Goal: Find specific page/section: Find specific page/section

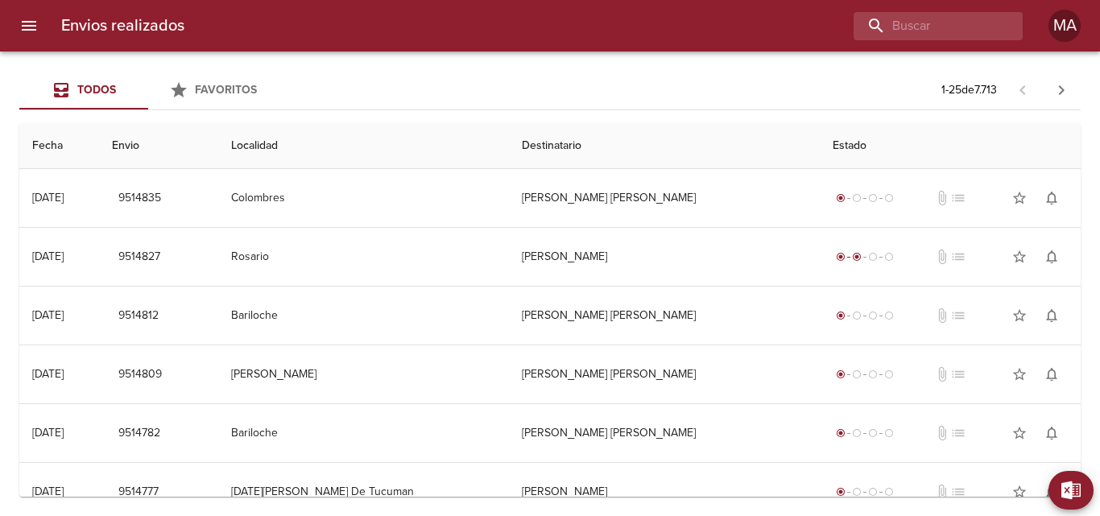
click at [31, 19] on icon "menu" at bounding box center [28, 25] width 19 height 19
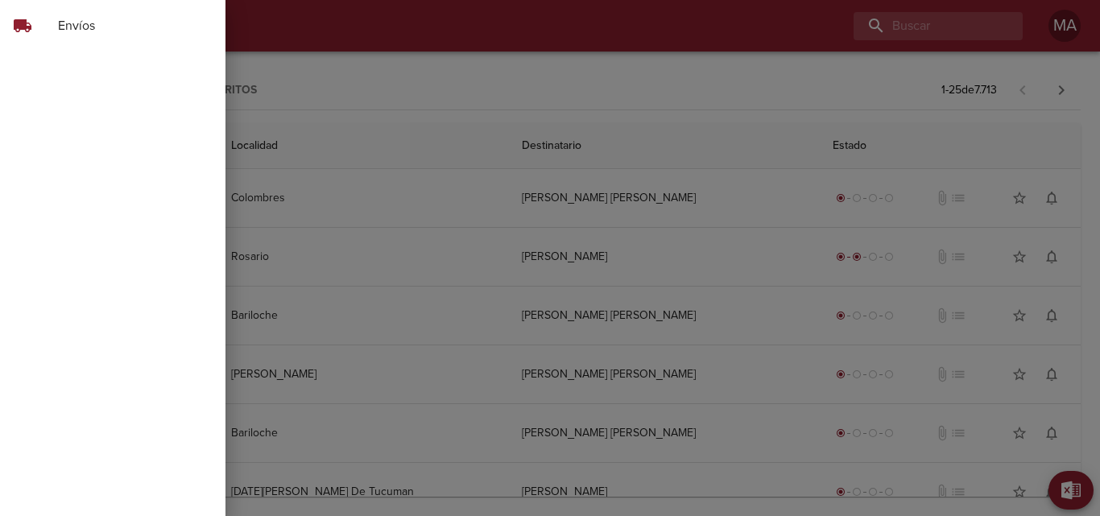
click at [363, 21] on div at bounding box center [550, 258] width 1100 height 516
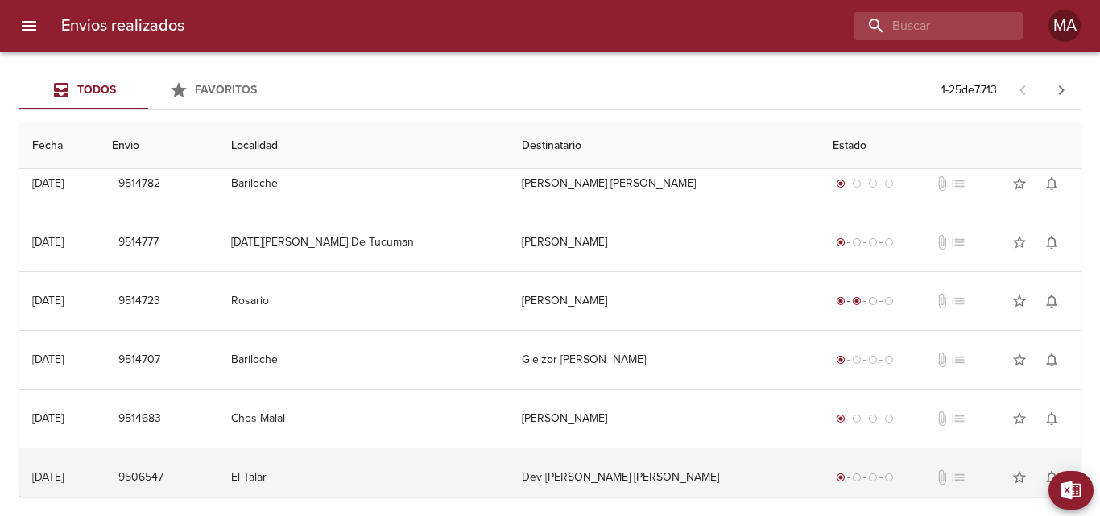
scroll to position [322, 0]
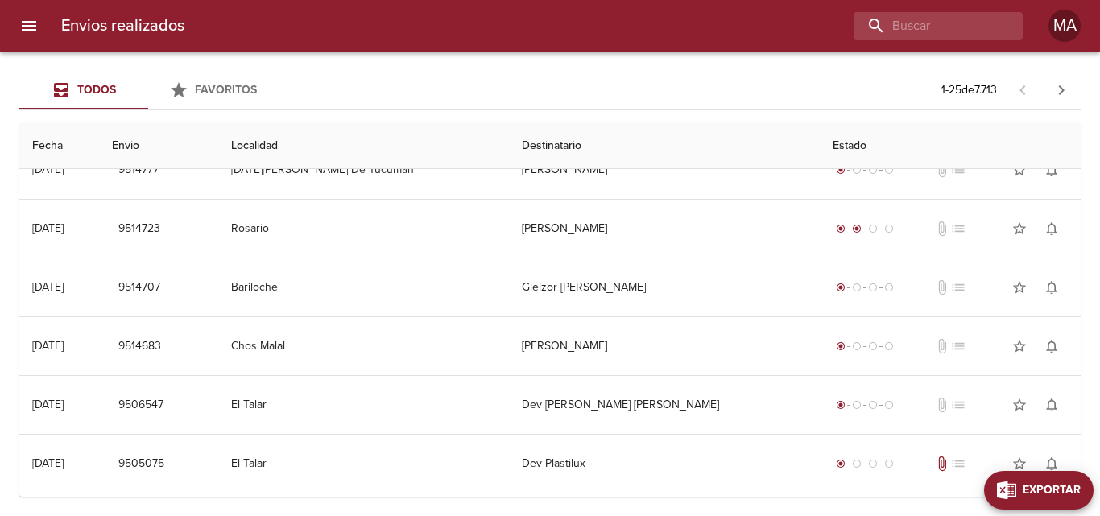
click at [1077, 486] on span "Exportar" at bounding box center [1052, 491] width 58 height 20
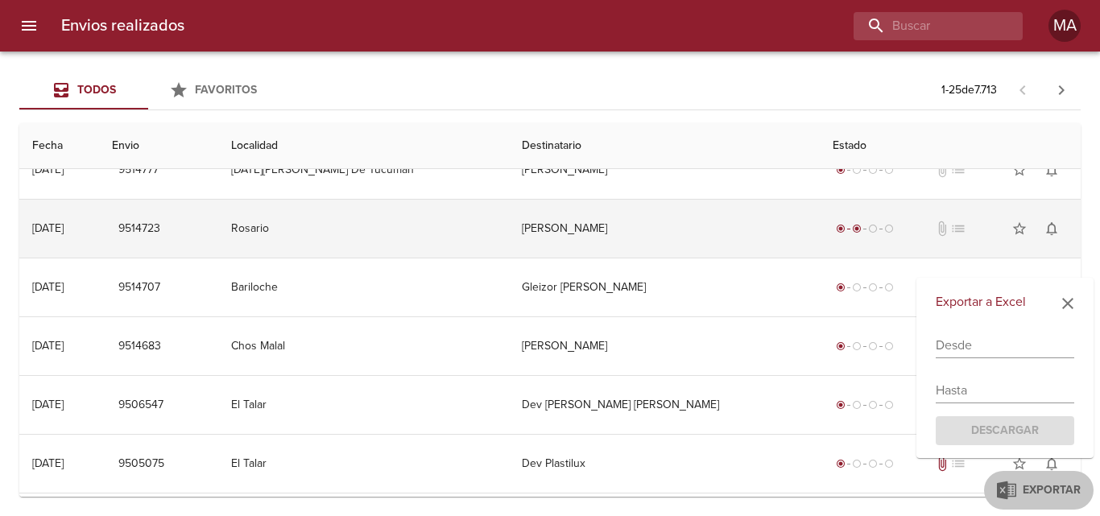
click at [660, 248] on td "[PERSON_NAME]" at bounding box center [664, 229] width 311 height 58
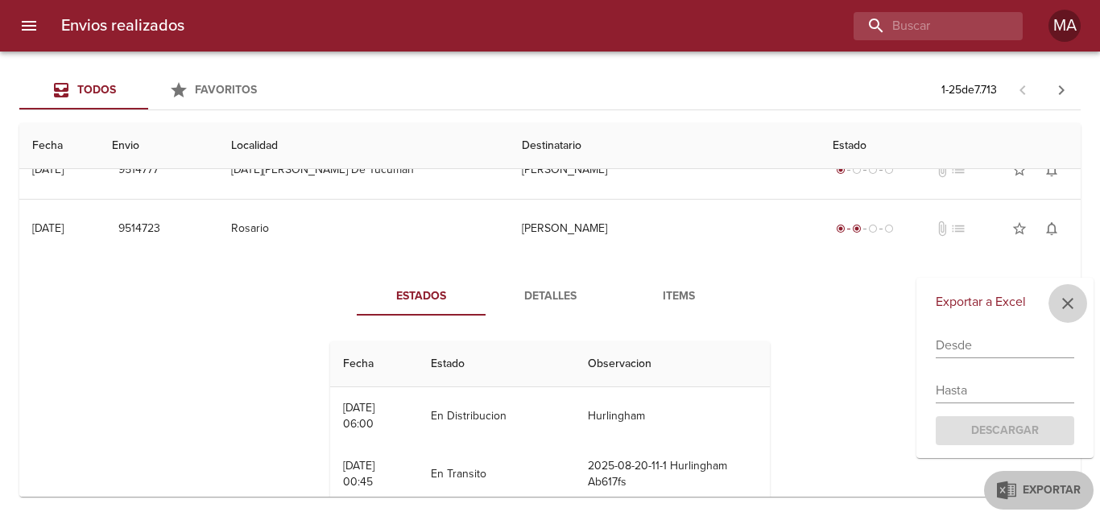
click at [1074, 302] on icon "button" at bounding box center [1067, 303] width 19 height 19
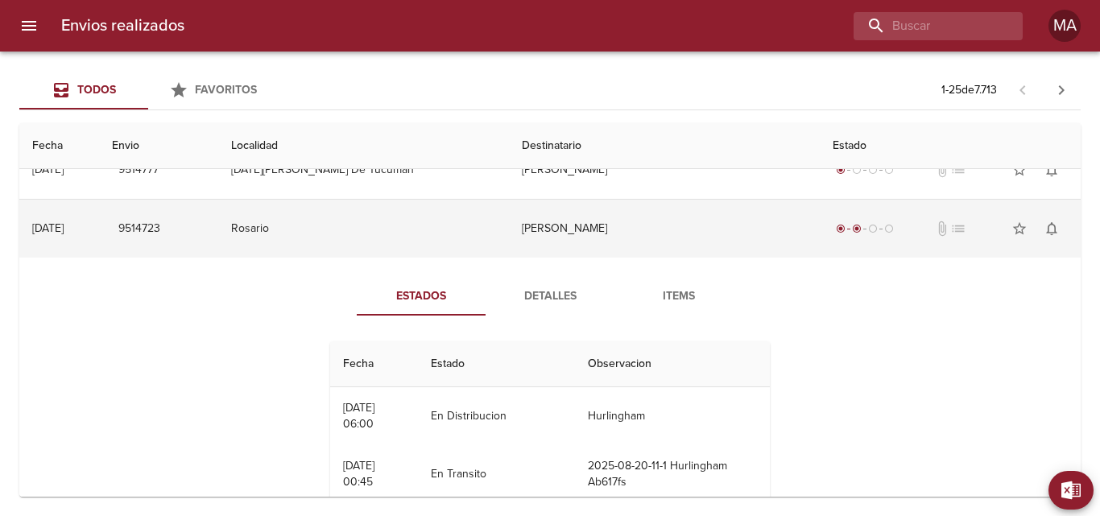
scroll to position [0, 0]
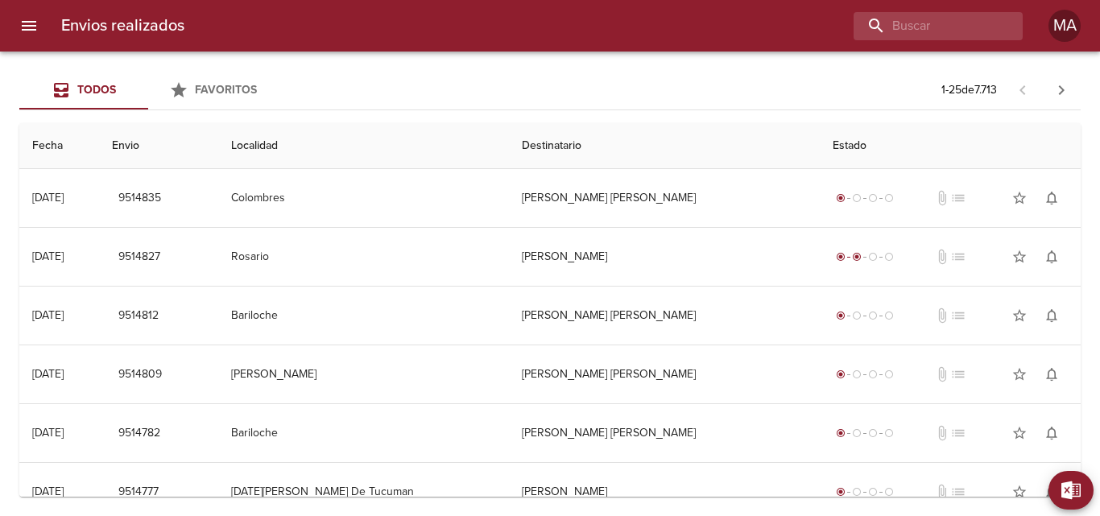
click at [82, 88] on span "Todos" at bounding box center [96, 90] width 39 height 14
click at [23, 23] on icon "menu" at bounding box center [29, 26] width 14 height 10
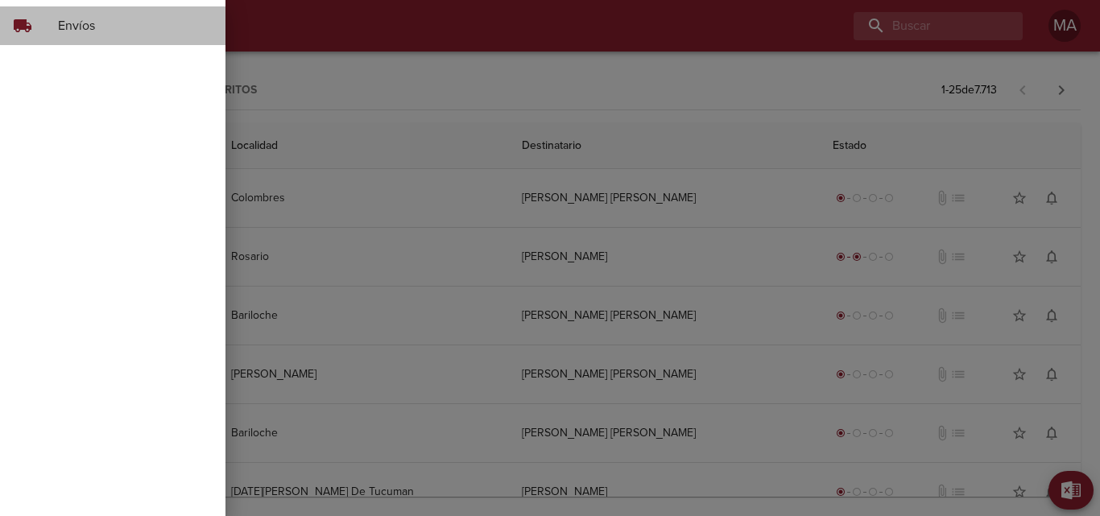
click at [23, 23] on span "local_shipping" at bounding box center [22, 25] width 19 height 19
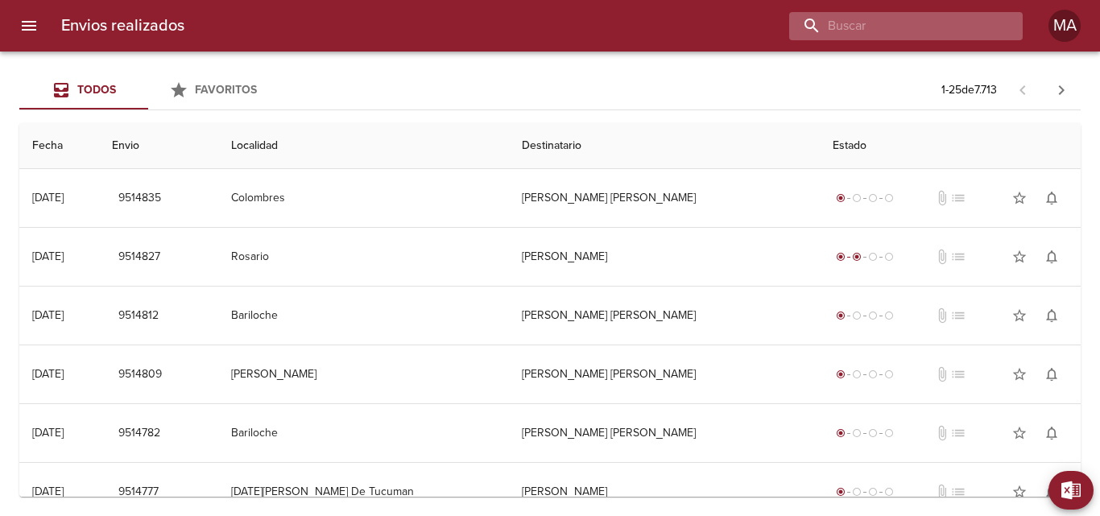
click at [980, 26] on input "buscar" at bounding box center [892, 26] width 206 height 28
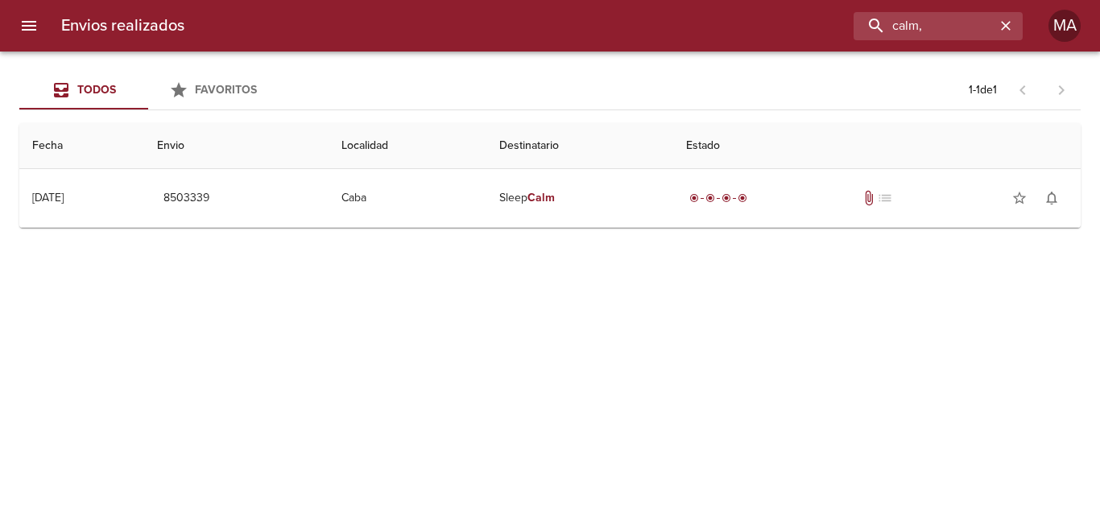
click at [882, 41] on div "Envios realizados calm, MA" at bounding box center [550, 26] width 1100 height 52
click at [925, 31] on input "calm," at bounding box center [892, 26] width 206 height 28
drag, startPoint x: 862, startPoint y: 20, endPoint x: 721, endPoint y: 16, distance: 141.8
click at [721, 19] on div "calm" at bounding box center [609, 26] width 825 height 28
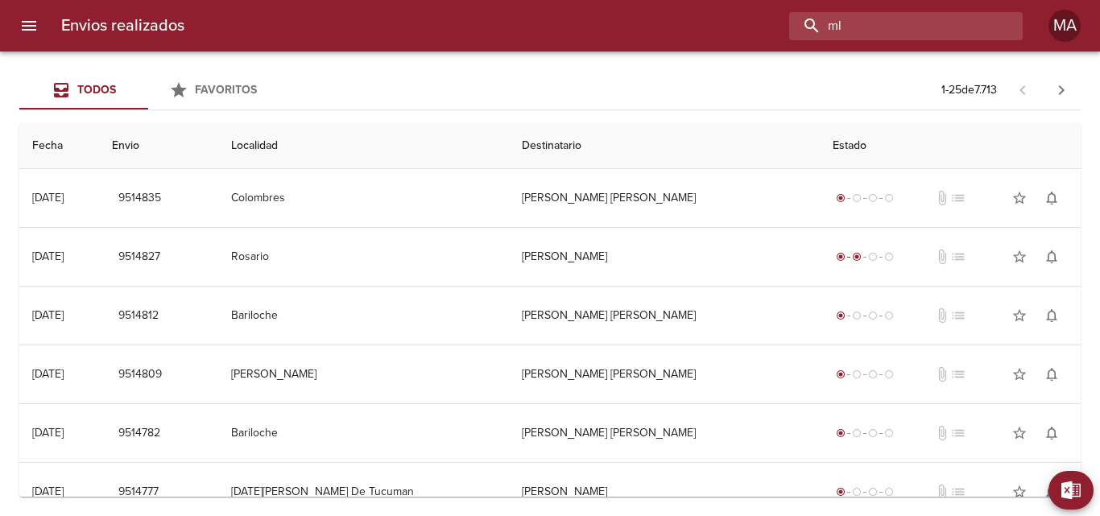
drag, startPoint x: 854, startPoint y: 31, endPoint x: 792, endPoint y: 31, distance: 62.0
click at [792, 31] on div "ml" at bounding box center [609, 26] width 825 height 28
type input "mercado libre"
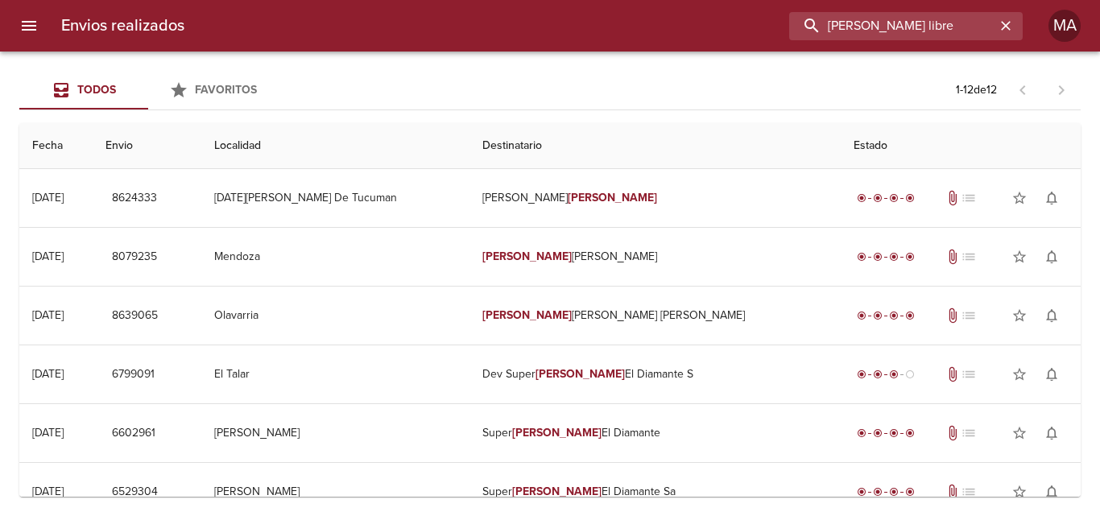
drag, startPoint x: 952, startPoint y: 26, endPoint x: 712, endPoint y: -4, distance: 241.8
click at [712, 0] on html "Envios realizados mercado libre MA Todos Favoritos 1 - 12 de 12 Fecha Envio Loc…" at bounding box center [550, 0] width 1100 height 0
click at [961, 86] on p "1 - 12 de 12" at bounding box center [976, 90] width 41 height 16
click at [35, 21] on icon "menu" at bounding box center [29, 26] width 14 height 10
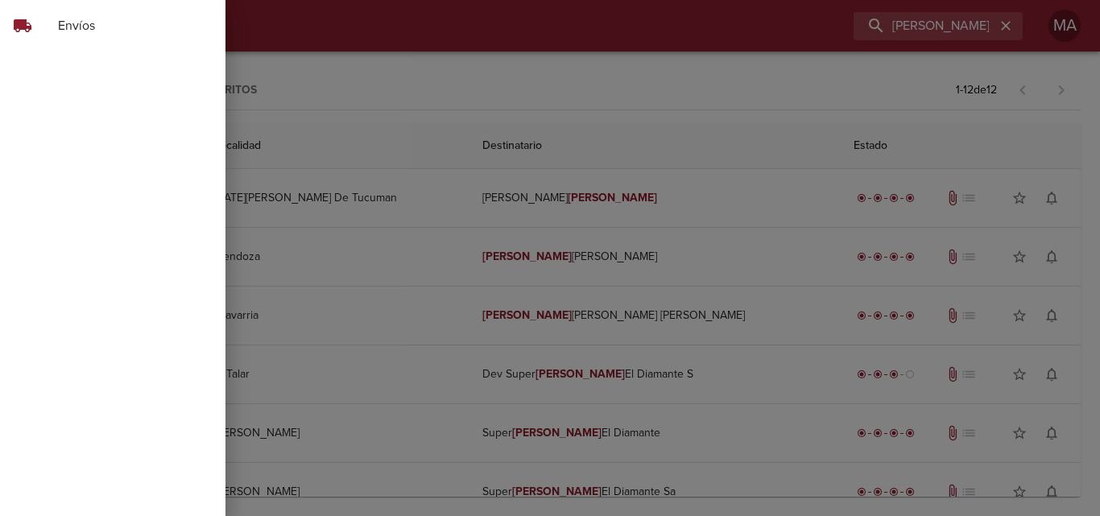
click at [343, 24] on div at bounding box center [550, 258] width 1100 height 516
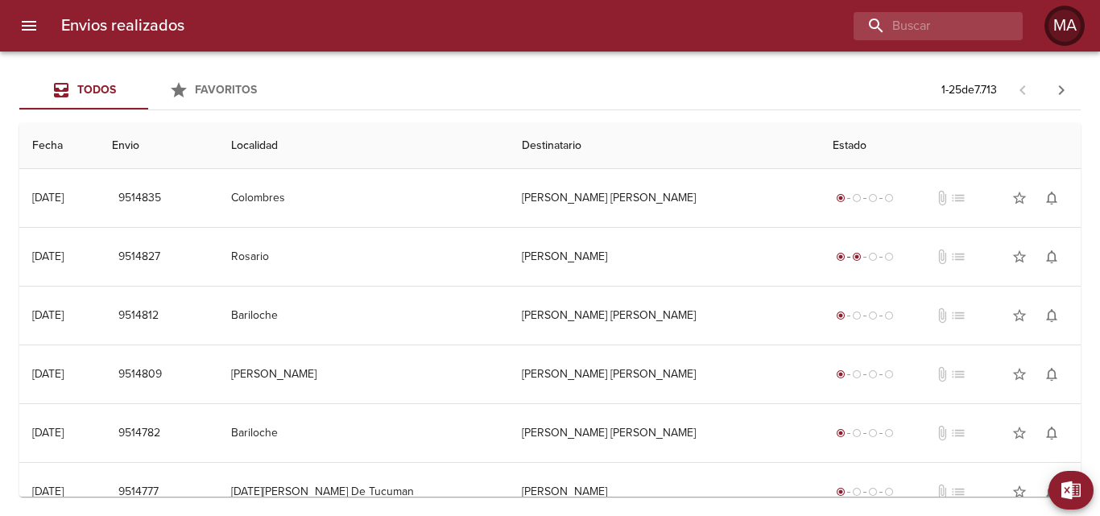
click at [1068, 20] on div "MA" at bounding box center [1064, 26] width 32 height 32
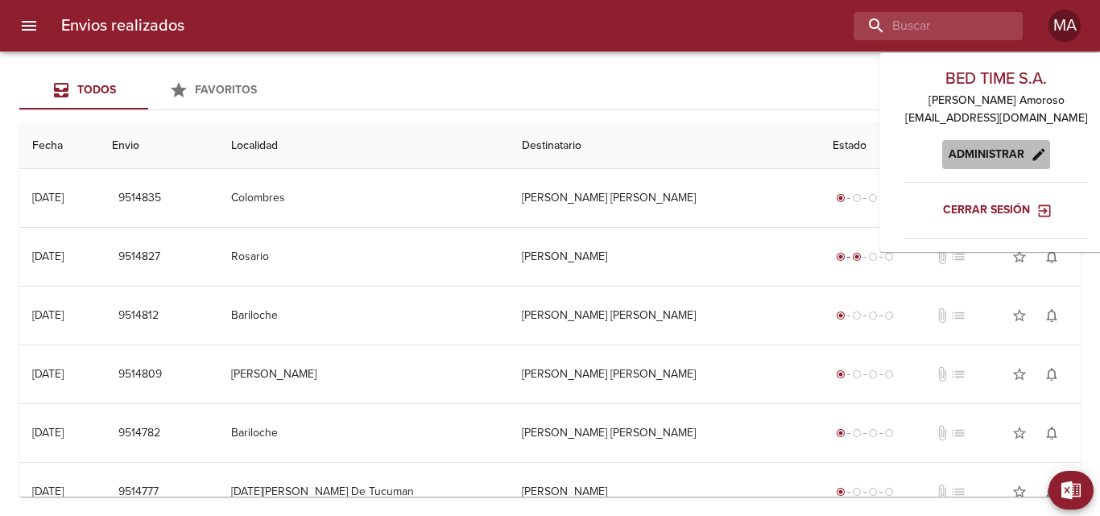
click at [983, 148] on span "Administrar" at bounding box center [996, 155] width 95 height 20
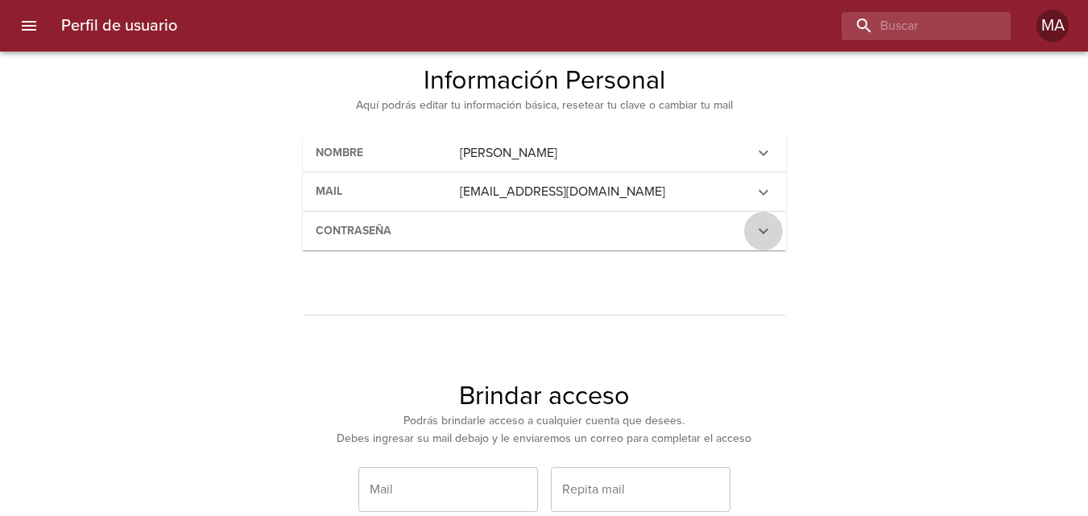
click at [768, 229] on icon at bounding box center [763, 230] width 19 height 19
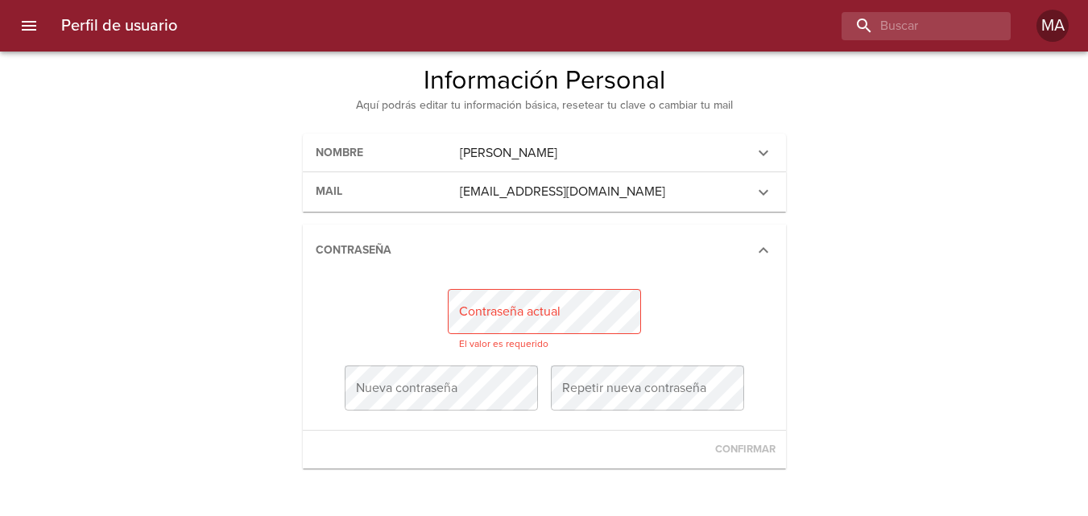
click at [826, 273] on div "Perfil de usuario Información Personal Aquí podrás editar tu información básica…" at bounding box center [544, 421] width 773 height 715
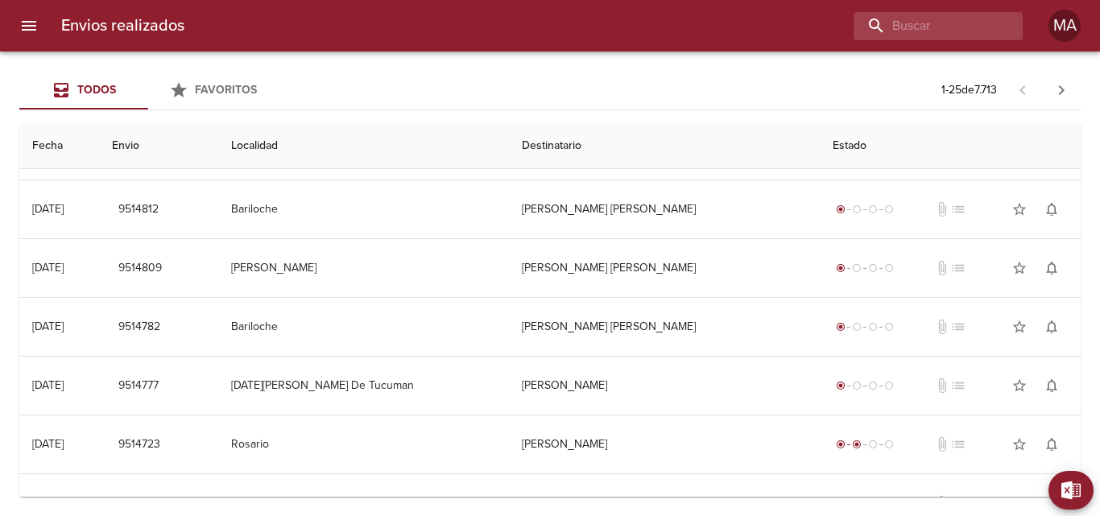
scroll to position [81, 0]
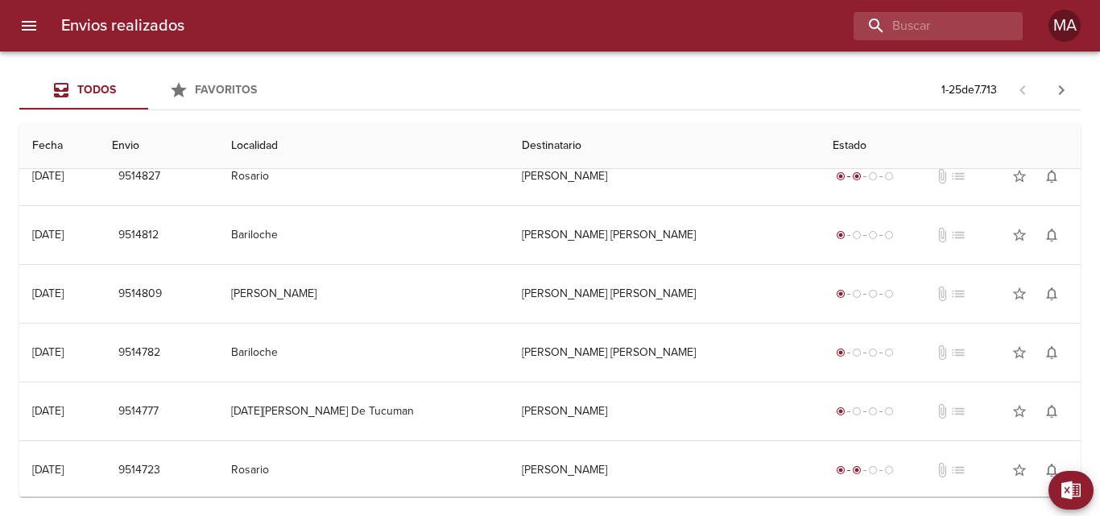
click at [107, 23] on h6 "Envios realizados" at bounding box center [122, 26] width 123 height 26
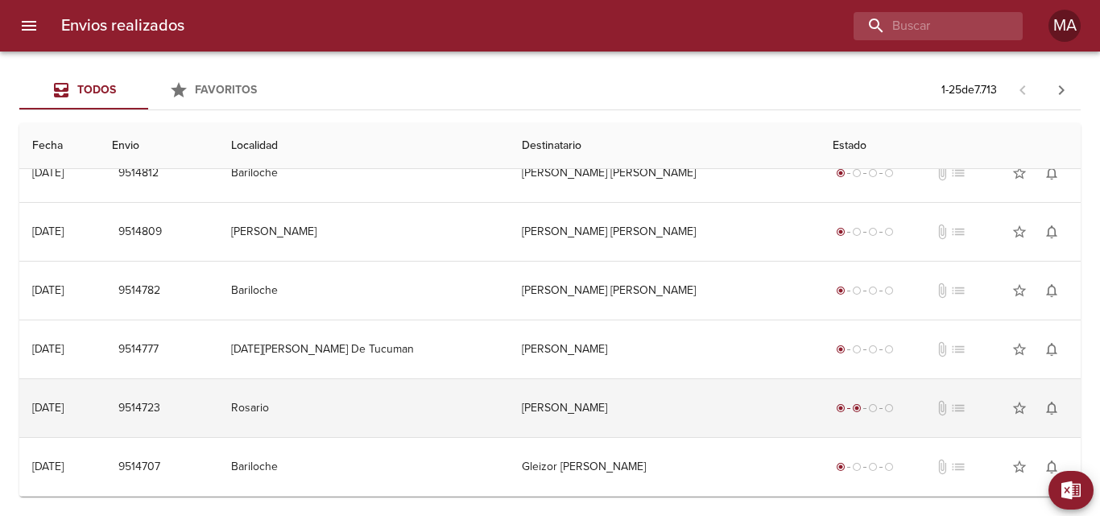
scroll to position [483, 0]
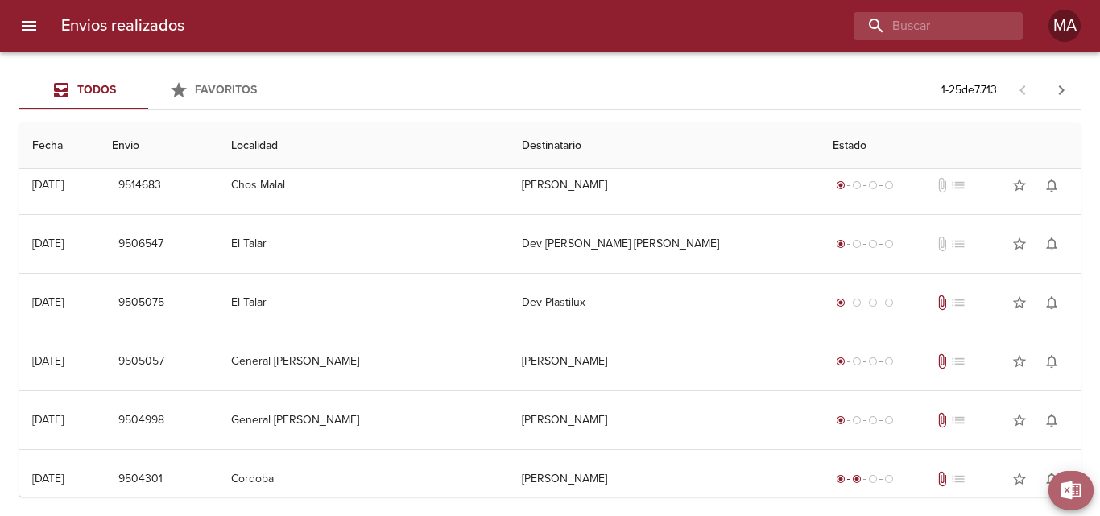
click at [1081, 482] on span "Exportar" at bounding box center [1081, 491] width 0 height 20
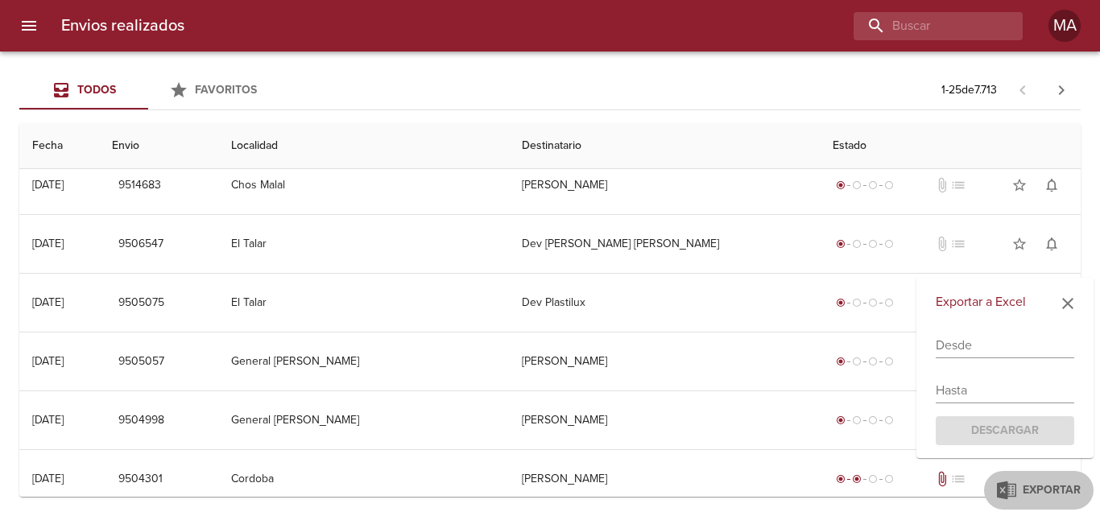
click at [512, 43] on div "Envios realizados MA" at bounding box center [550, 26] width 1100 height 52
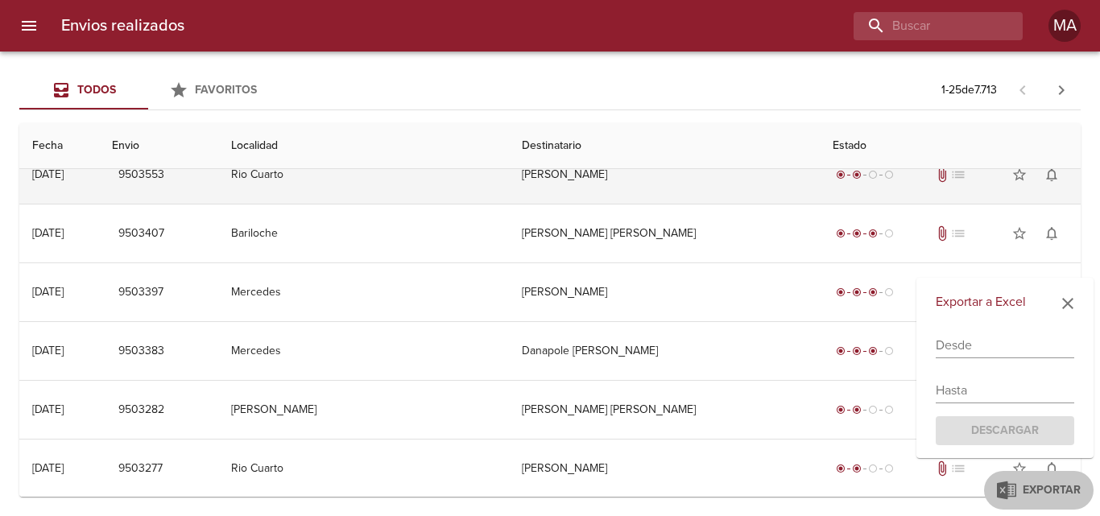
scroll to position [1142, 0]
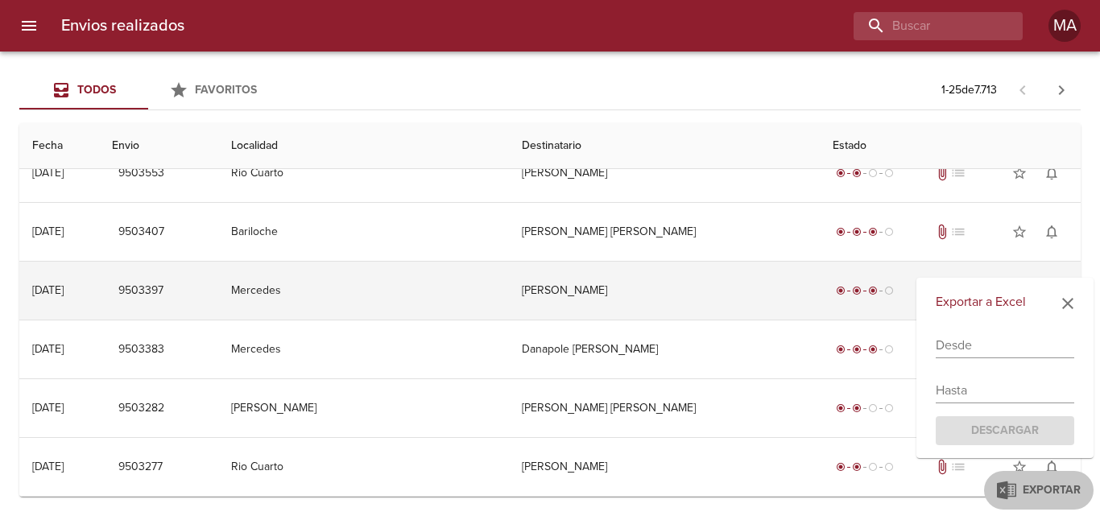
click at [343, 291] on td "Mercedes" at bounding box center [363, 291] width 291 height 58
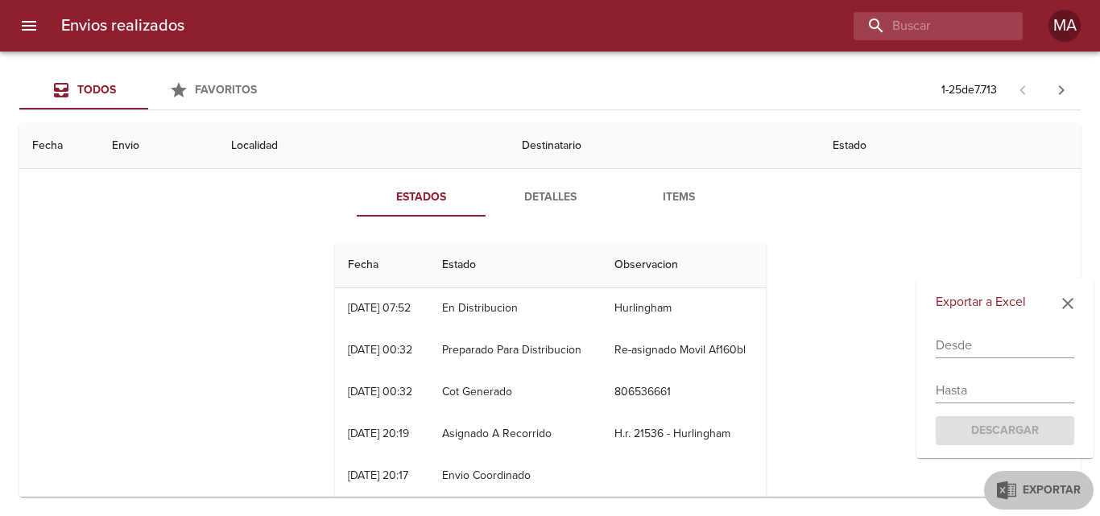
scroll to position [49, 0]
